Goal: Transaction & Acquisition: Purchase product/service

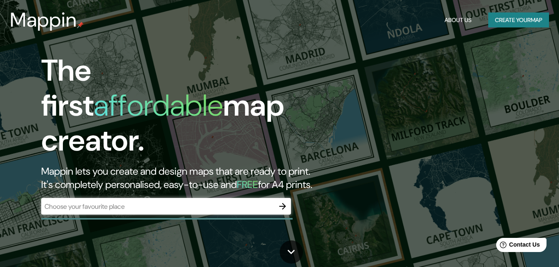
click at [226, 198] on div "​" at bounding box center [166, 206] width 250 height 17
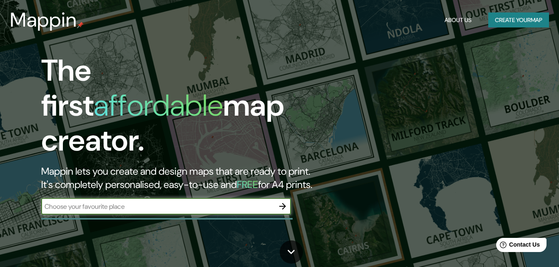
paste input "Centro, 95460 [GEOGRAPHIC_DATA], Ver."
type input "Centro, 95460 [GEOGRAPHIC_DATA], Ver."
click at [284, 201] on icon "button" at bounding box center [282, 206] width 10 height 10
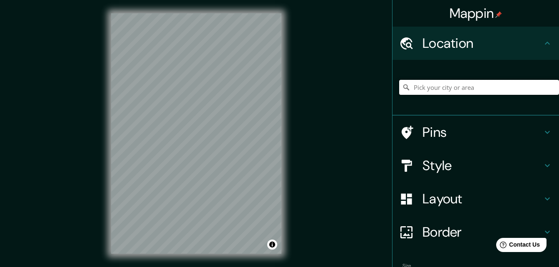
click at [431, 91] on input "Pick your city or area" at bounding box center [479, 87] width 160 height 15
paste input "Centro, 95460 [GEOGRAPHIC_DATA], Ver."
type input "Tlacotalpan, [GEOGRAPHIC_DATA], 95460, [GEOGRAPHIC_DATA]"
click at [476, 197] on h4 "Layout" at bounding box center [482, 198] width 120 height 17
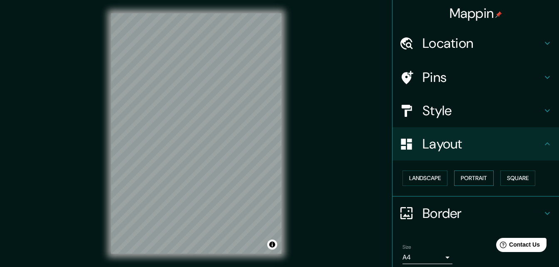
click at [468, 178] on button "Portrait" at bounding box center [474, 178] width 40 height 15
click at [502, 175] on button "Square" at bounding box center [517, 178] width 35 height 15
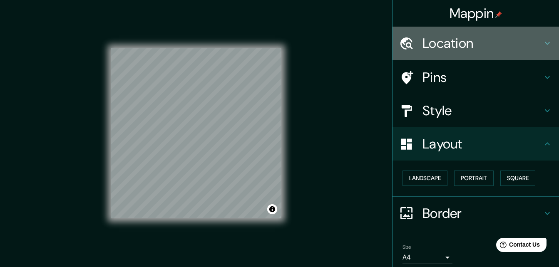
click at [465, 57] on div "Location" at bounding box center [475, 43] width 166 height 33
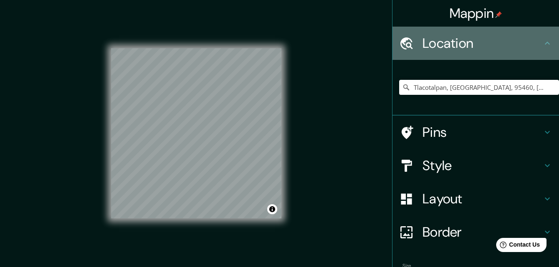
click at [465, 57] on div "Location" at bounding box center [475, 43] width 166 height 33
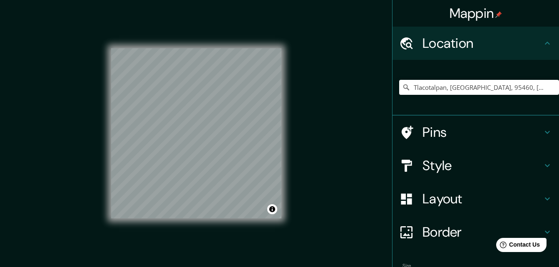
click at [499, 115] on div "[GEOGRAPHIC_DATA], [GEOGRAPHIC_DATA], [GEOGRAPHIC_DATA], [GEOGRAPHIC_DATA][PERS…" at bounding box center [475, 88] width 166 height 56
click at [504, 124] on div "Pins" at bounding box center [475, 132] width 166 height 33
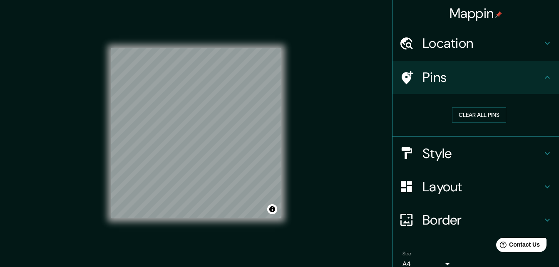
scroll to position [39, 0]
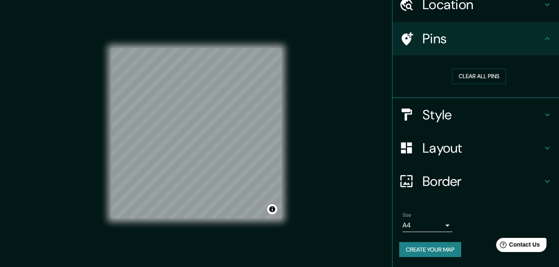
click at [446, 124] on div "Style" at bounding box center [475, 114] width 166 height 33
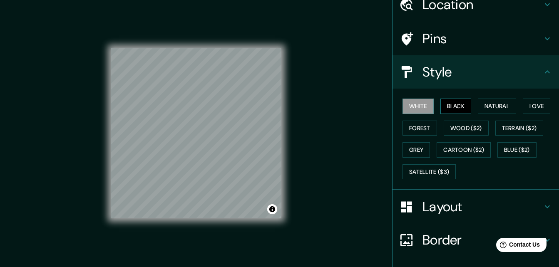
click at [454, 101] on button "Black" at bounding box center [455, 106] width 31 height 15
click at [421, 105] on button "White" at bounding box center [417, 106] width 31 height 15
drag, startPoint x: 326, startPoint y: 118, endPoint x: 504, endPoint y: 116, distance: 178.0
click at [504, 116] on div "White Black Natural Love Forest Wood ($2) Terrain ($2) Grey Cartoon ($2) Blue (…" at bounding box center [479, 138] width 160 height 87
click at [540, 101] on button "Love" at bounding box center [535, 106] width 27 height 15
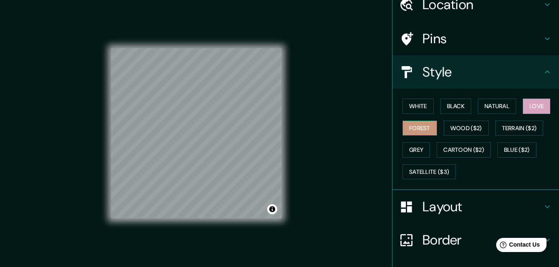
click at [417, 134] on button "Forest" at bounding box center [419, 128] width 35 height 15
click at [408, 104] on button "White" at bounding box center [417, 106] width 31 height 15
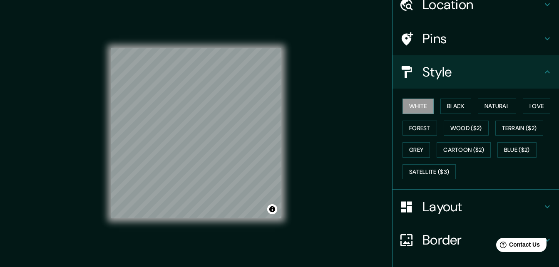
click at [469, 220] on div "Layout" at bounding box center [475, 206] width 166 height 33
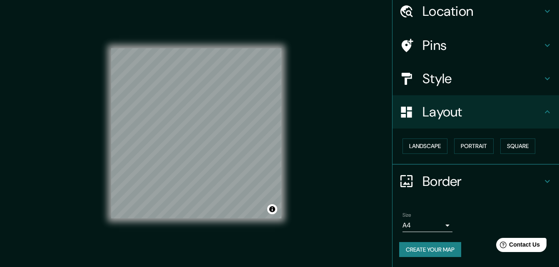
scroll to position [32, 0]
click at [472, 138] on div "Landscape [GEOGRAPHIC_DATA]" at bounding box center [479, 146] width 160 height 22
click at [465, 142] on button "Portrait" at bounding box center [474, 145] width 40 height 15
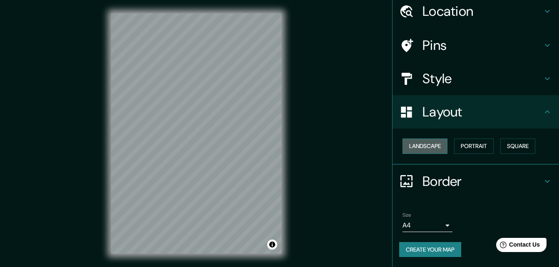
click at [434, 139] on button "Landscape" at bounding box center [424, 145] width 45 height 15
